Goal: Task Accomplishment & Management: Use online tool/utility

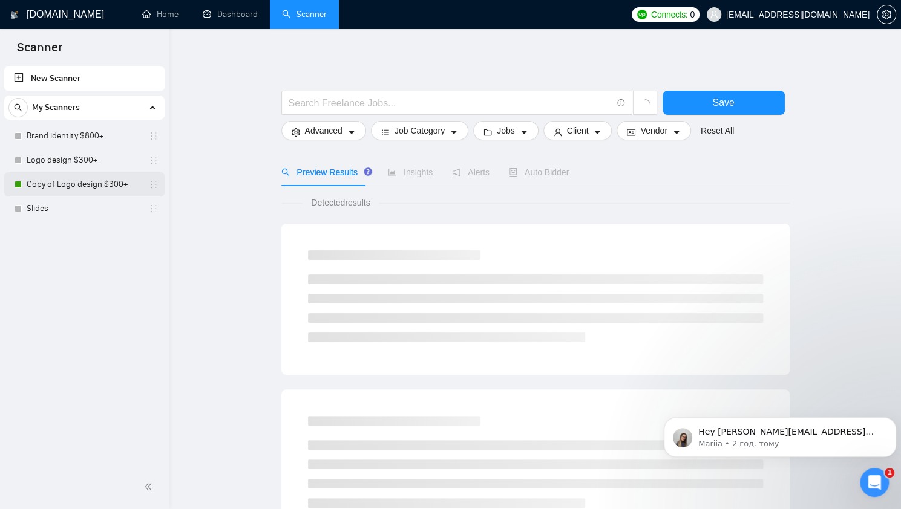
click at [77, 189] on link "Copy of Logo design $300+" at bounding box center [84, 184] width 115 height 24
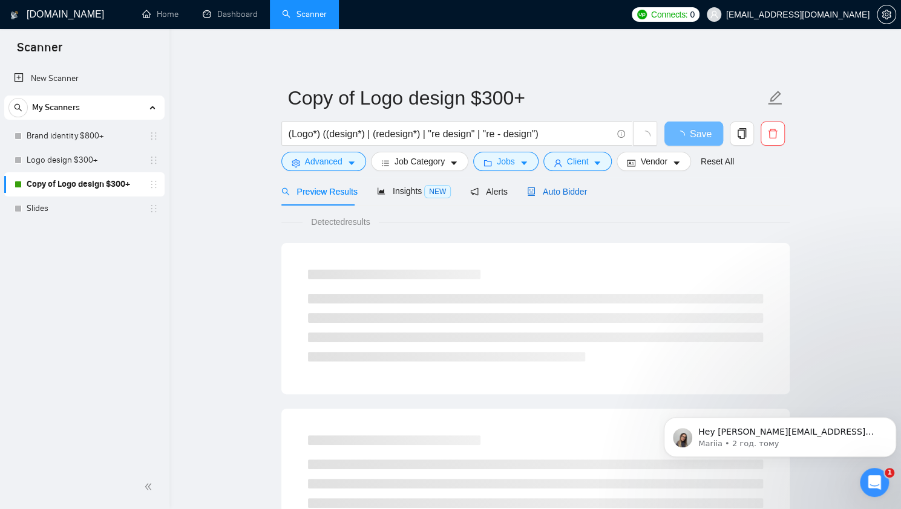
click at [566, 191] on span "Auto Bidder" at bounding box center [557, 192] width 60 height 10
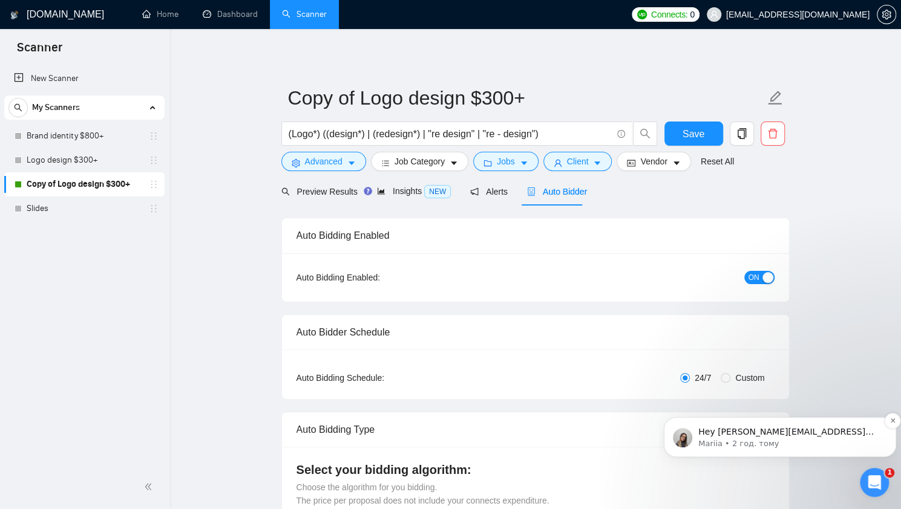
click at [818, 433] on span "Hey [PERSON_NAME][EMAIL_ADDRESS][DOMAIN_NAME], Looks like your Upwork agency [P…" at bounding box center [788, 504] width 180 height 154
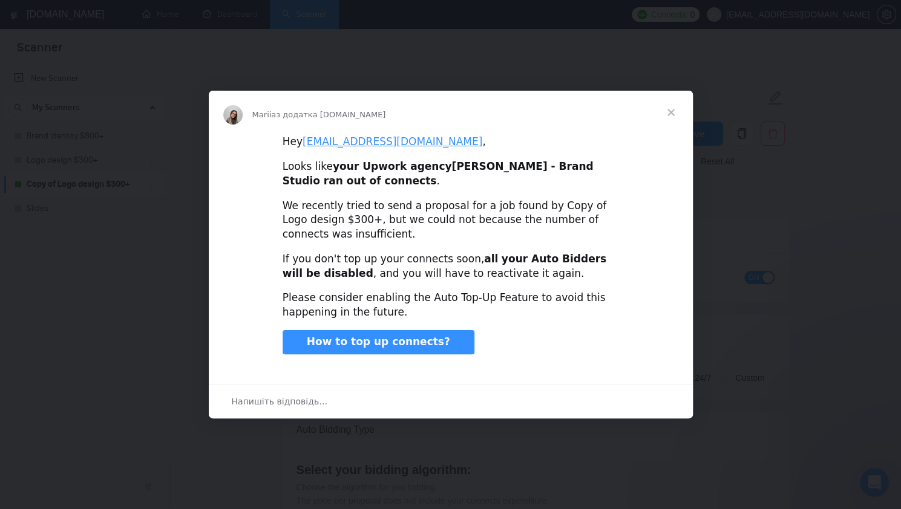
click at [669, 114] on span "Закрити" at bounding box center [671, 113] width 44 height 44
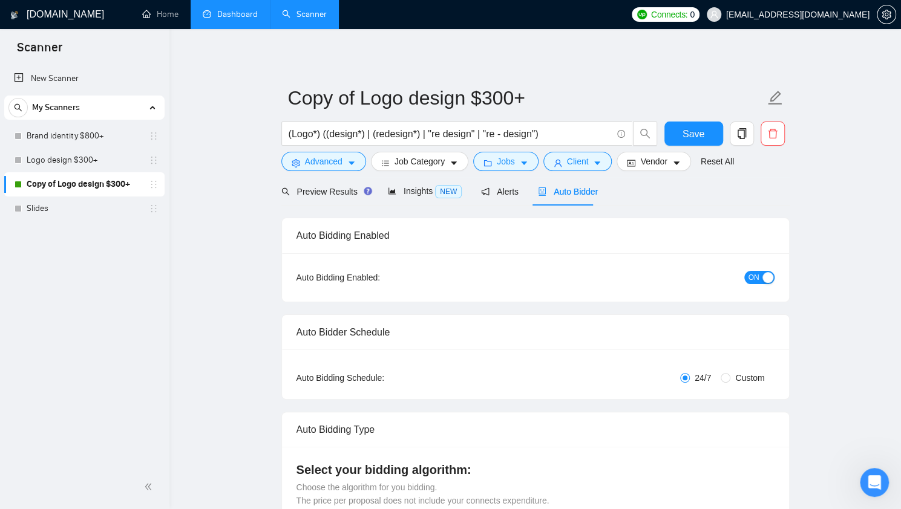
click at [203, 19] on link "Dashboard" at bounding box center [230, 14] width 55 height 10
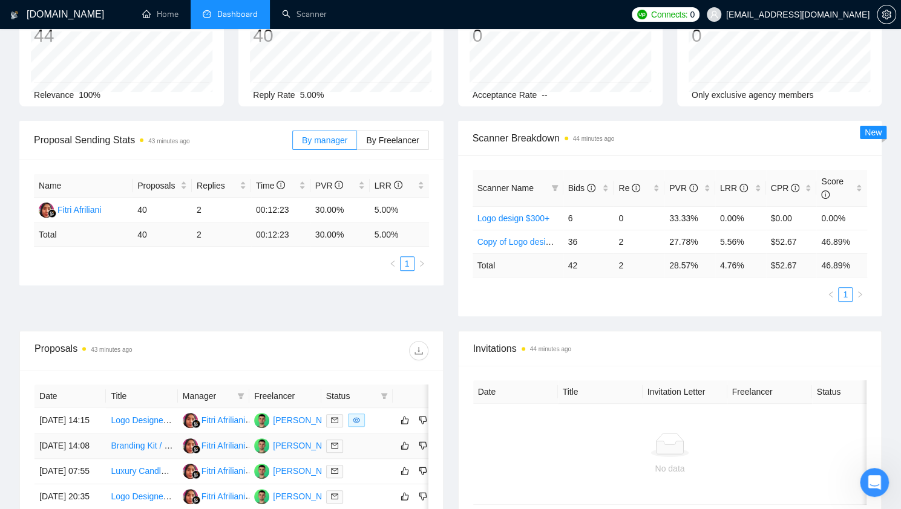
scroll to position [80, 0]
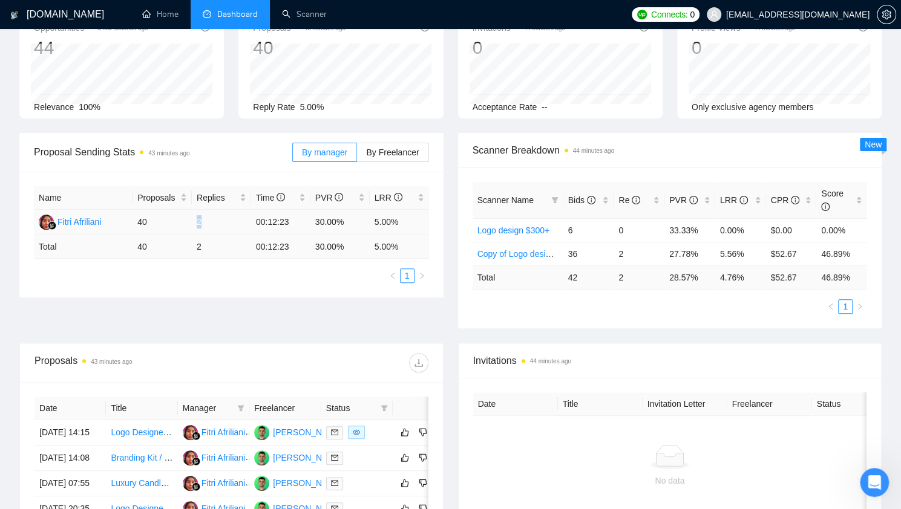
drag, startPoint x: 196, startPoint y: 223, endPoint x: 213, endPoint y: 225, distance: 17.0
click at [213, 225] on td "2" at bounding box center [221, 222] width 59 height 25
click at [249, 282] on div "Name Proposals Replies Time PVR LRR Fitri Afriliani 40 2 00:12:23 30.00% 5.00% …" at bounding box center [231, 235] width 424 height 126
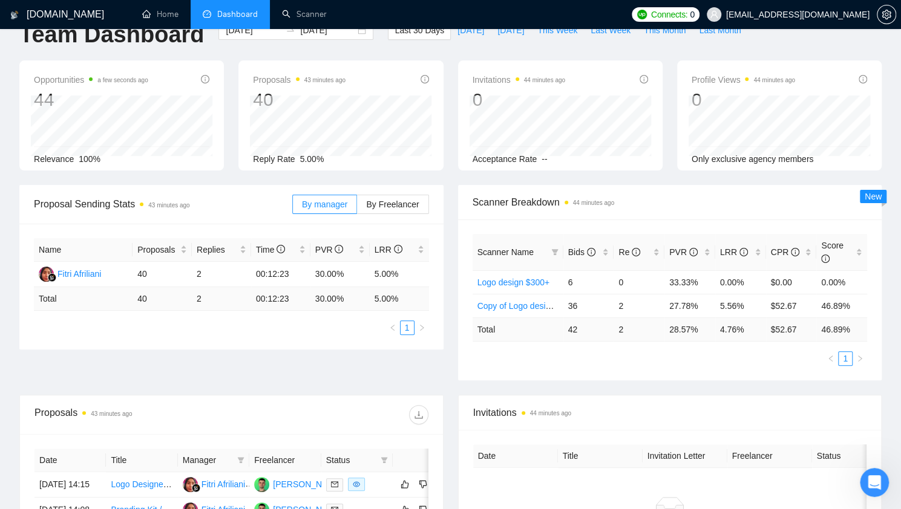
scroll to position [27, 0]
click at [396, 212] on label "By Freelancer" at bounding box center [392, 205] width 71 height 19
click at [357, 209] on input "By Freelancer" at bounding box center [357, 209] width 0 height 0
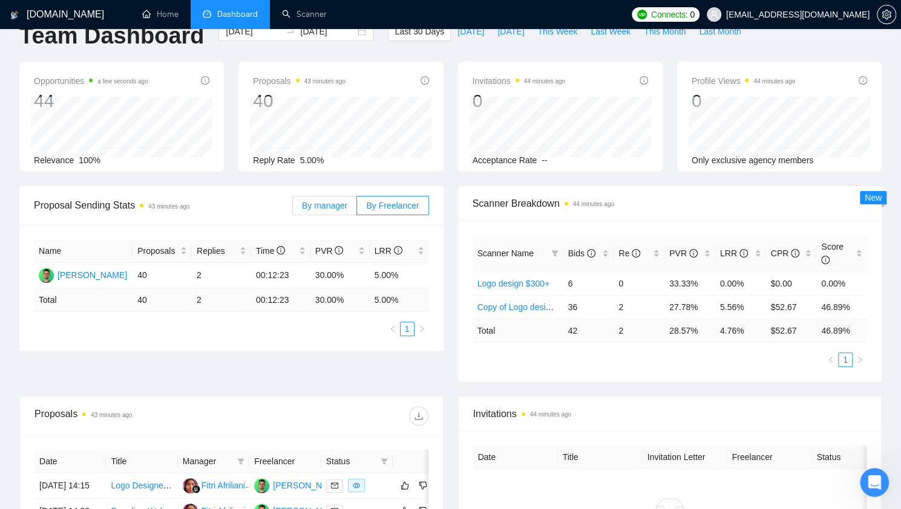
click at [317, 208] on span "By manager" at bounding box center [324, 206] width 45 height 10
click at [293, 209] on input "By manager" at bounding box center [293, 209] width 0 height 0
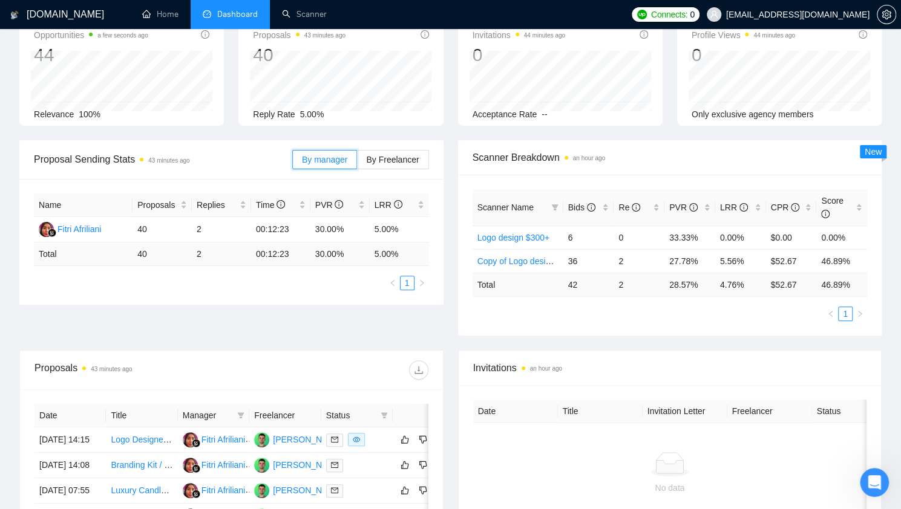
scroll to position [0, 0]
